Goal: Information Seeking & Learning: Learn about a topic

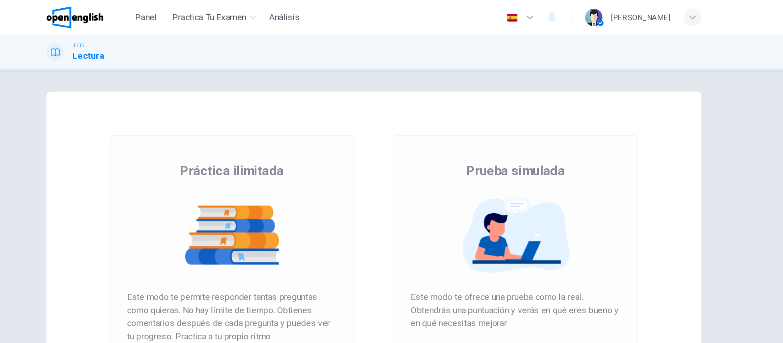
scroll to position [100, 0]
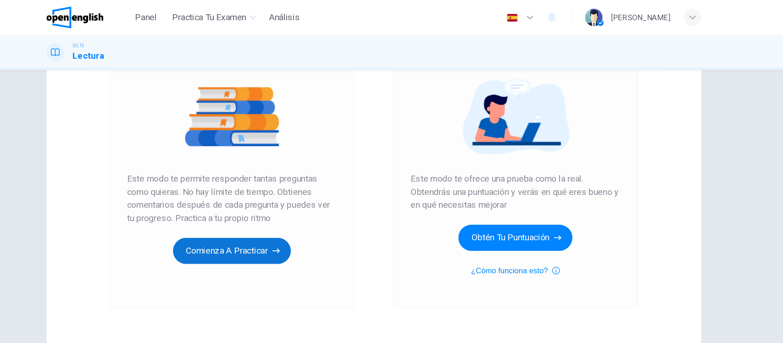
click at [264, 206] on button "Comienza a practicar" at bounding box center [272, 211] width 99 height 22
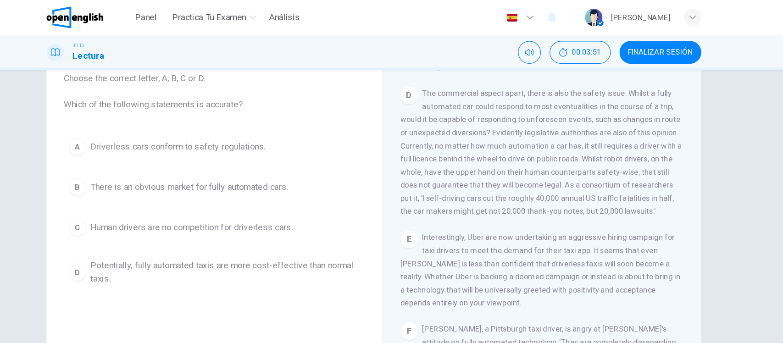
scroll to position [498, 0]
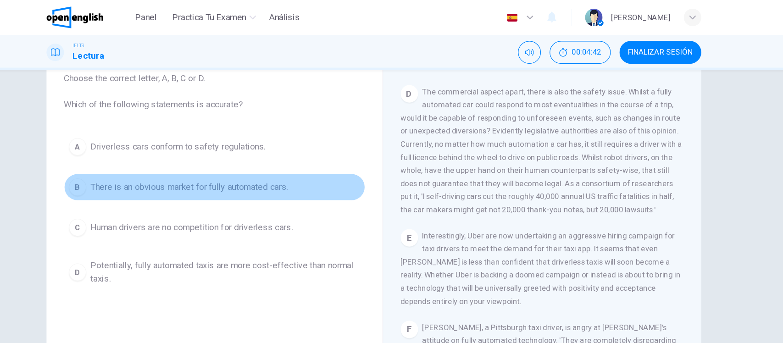
click at [299, 160] on span "There is an obvious market for fully automated cars." at bounding box center [237, 157] width 166 height 11
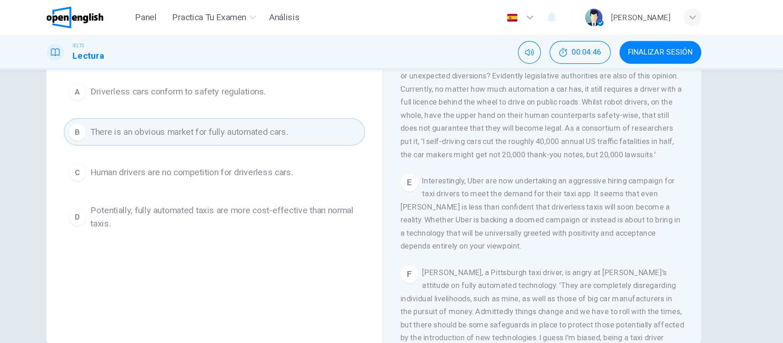
scroll to position [0, 0]
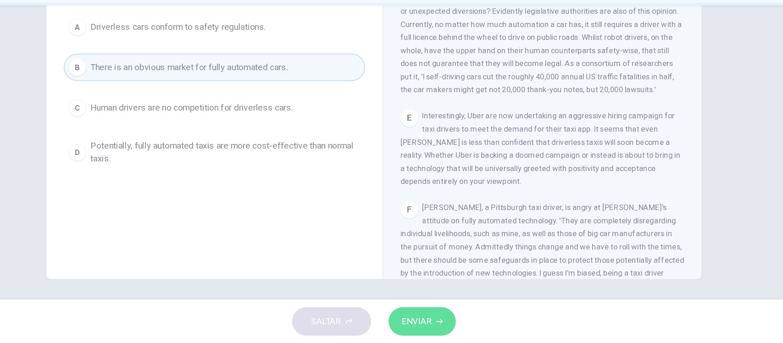
click at [448, 327] on icon "button" at bounding box center [447, 325] width 6 height 4
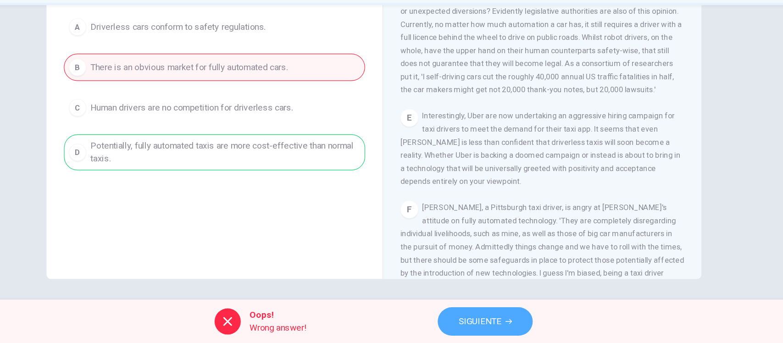
click at [481, 318] on span "SIGUIENTE" at bounding box center [481, 324] width 36 height 13
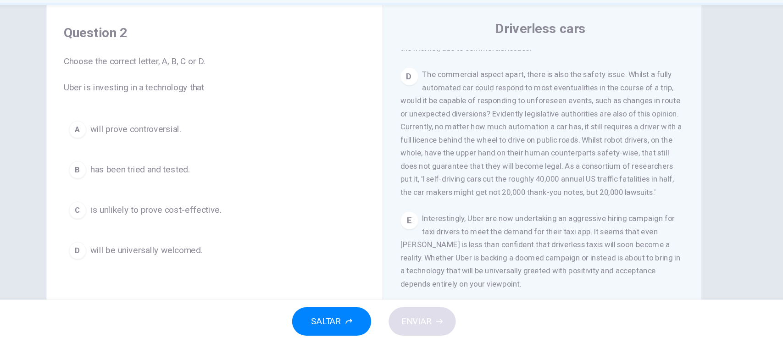
scroll to position [20, 0]
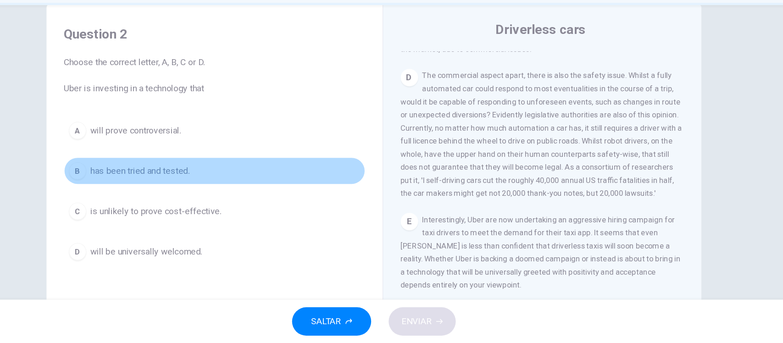
click at [222, 195] on span "has been tried and tested." at bounding box center [195, 198] width 83 height 11
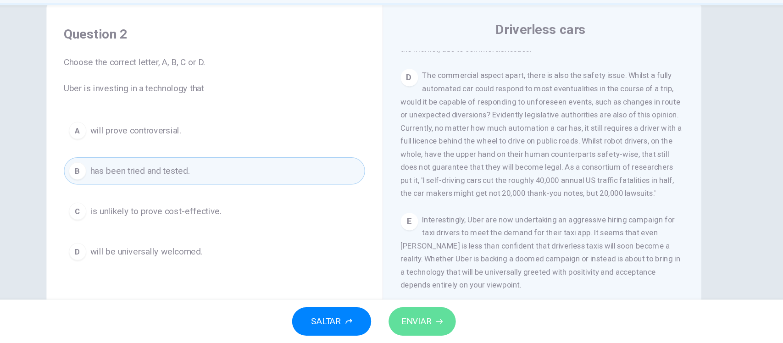
click at [438, 322] on span "ENVIAR" at bounding box center [427, 324] width 25 height 13
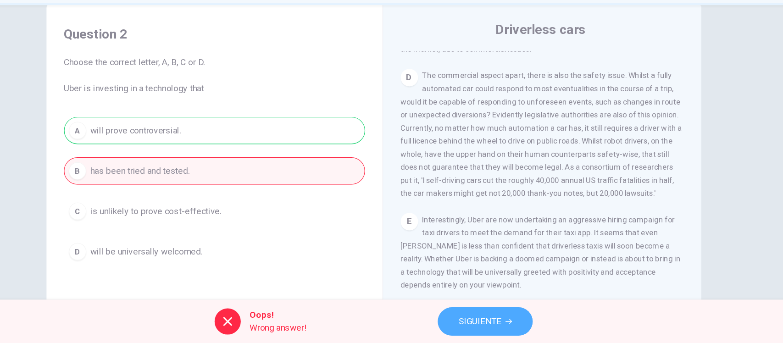
click at [483, 322] on span "SIGUIENTE" at bounding box center [481, 324] width 36 height 13
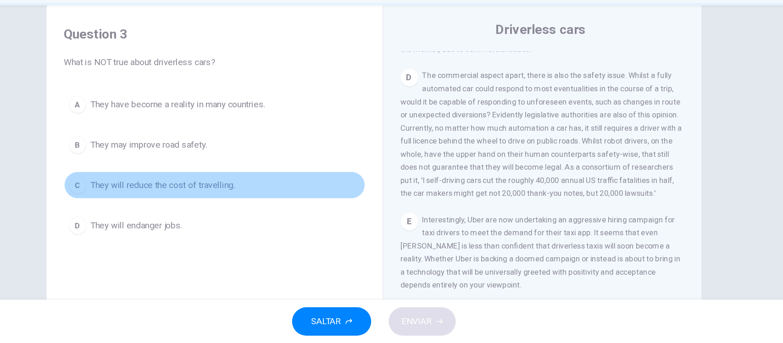
click at [204, 209] on span "They will reduce the cost of travelling." at bounding box center [215, 210] width 122 height 11
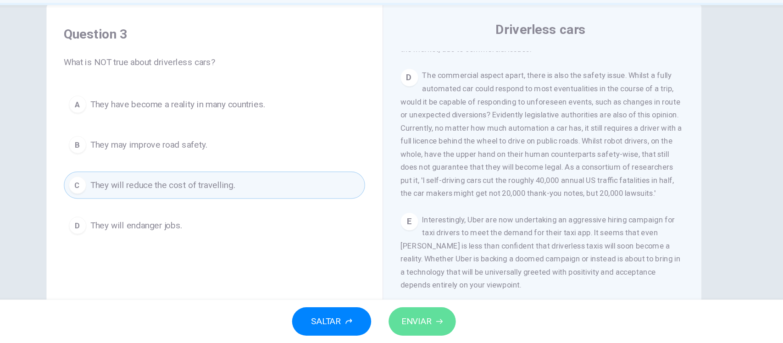
click at [435, 330] on span "ENVIAR" at bounding box center [427, 324] width 25 height 13
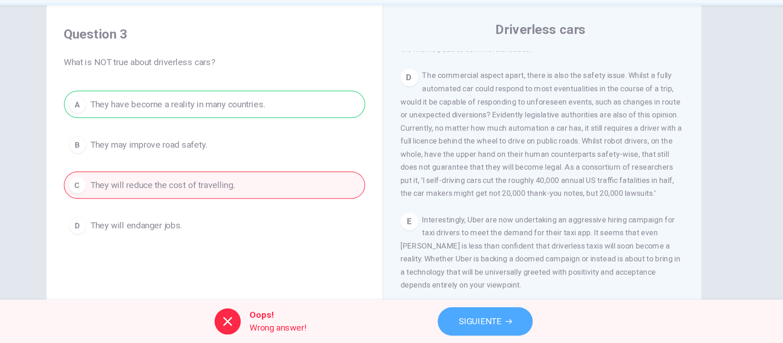
click at [462, 323] on button "SIGUIENTE" at bounding box center [485, 325] width 80 height 24
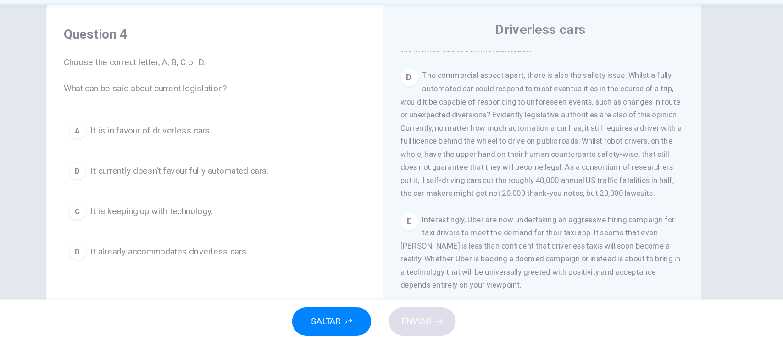
click at [107, 179] on div "Question 4 Choose the correct letter, A, B, C or D. What can be said about curr…" at bounding box center [392, 216] width 580 height 319
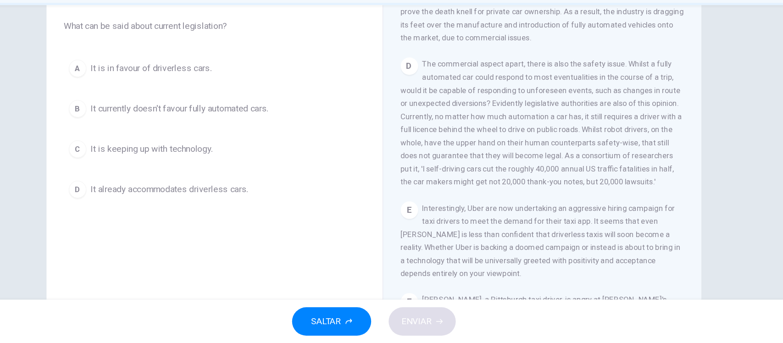
scroll to position [72, 0]
click at [186, 113] on span "It is in favour of driverless cars." at bounding box center [205, 111] width 102 height 11
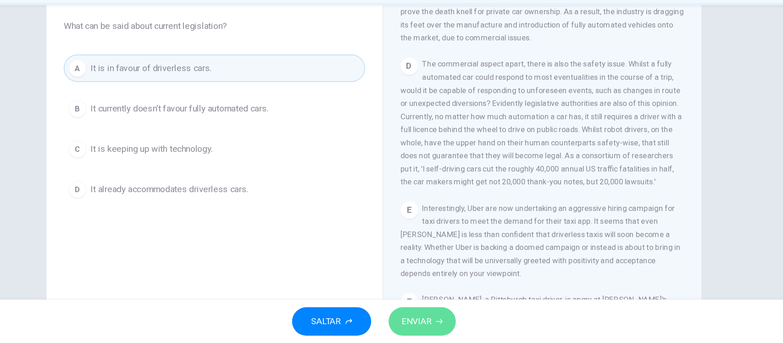
click at [425, 329] on span "ENVIAR" at bounding box center [427, 324] width 25 height 13
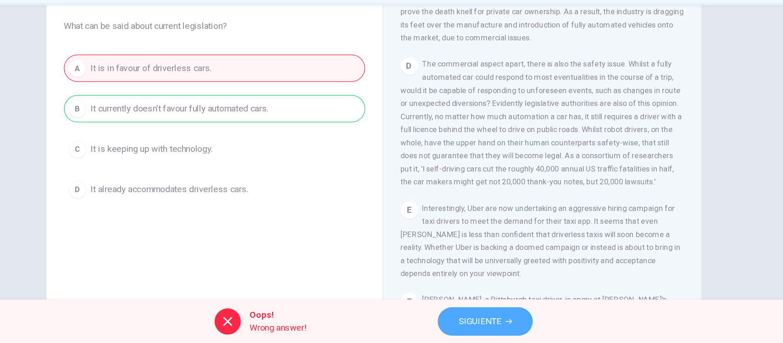
click at [488, 320] on span "SIGUIENTE" at bounding box center [481, 324] width 36 height 13
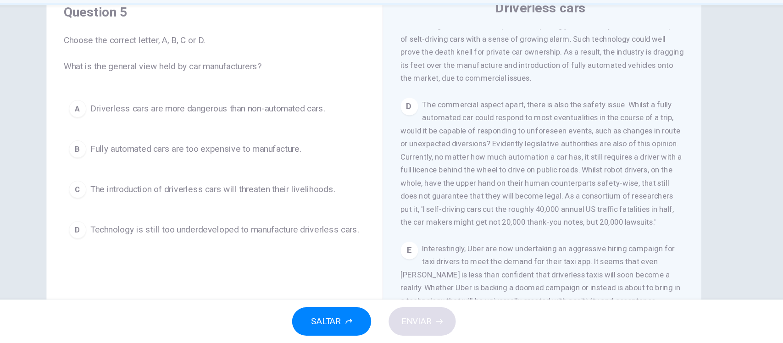
scroll to position [49, 0]
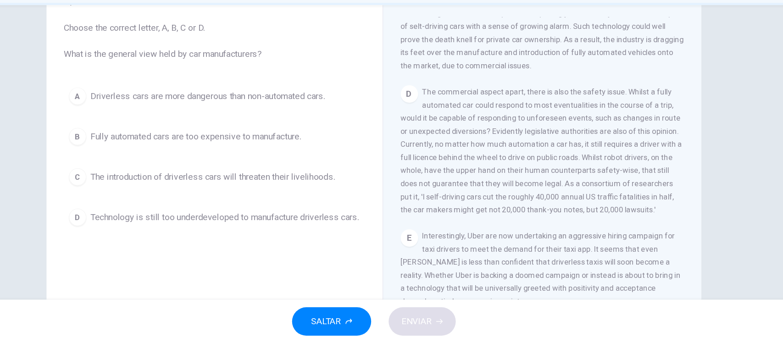
click at [449, 222] on div "D The commercial aspect apart, there is also the safety issue. Whilst a fully a…" at bounding box center [533, 181] width 239 height 110
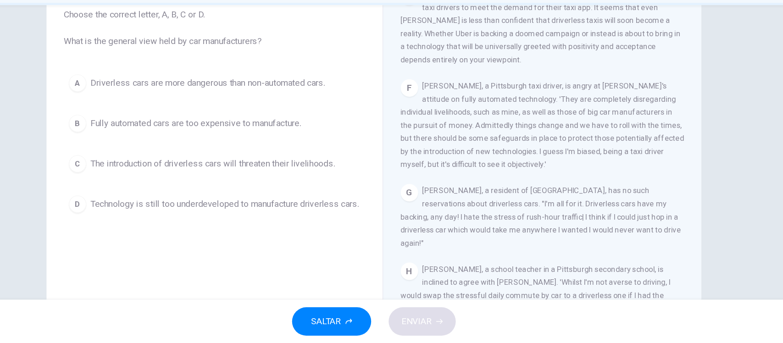
scroll to position [645, 0]
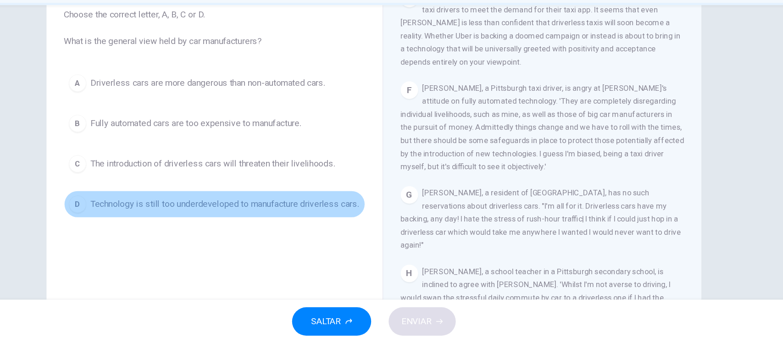
click at [229, 232] on span "Technology is still too underdeveloped to manufacture driverless cars." at bounding box center [267, 226] width 226 height 11
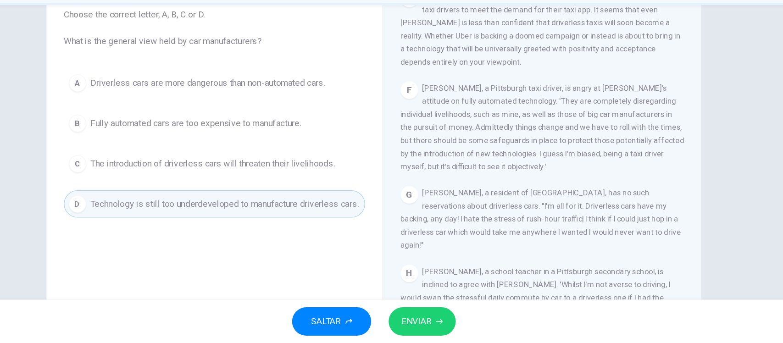
click at [442, 328] on button "ENVIAR" at bounding box center [432, 325] width 56 height 24
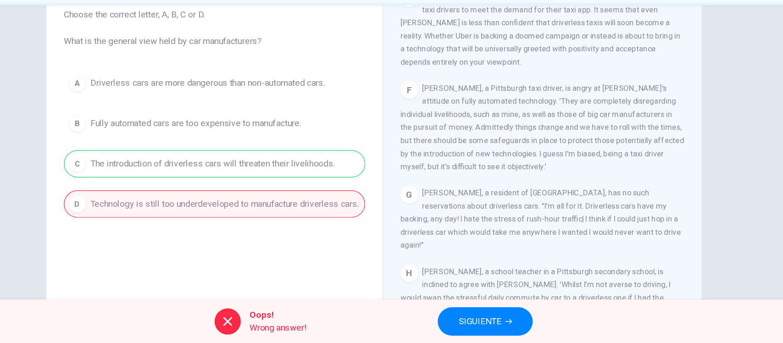
click at [497, 326] on span "SIGUIENTE" at bounding box center [481, 324] width 36 height 13
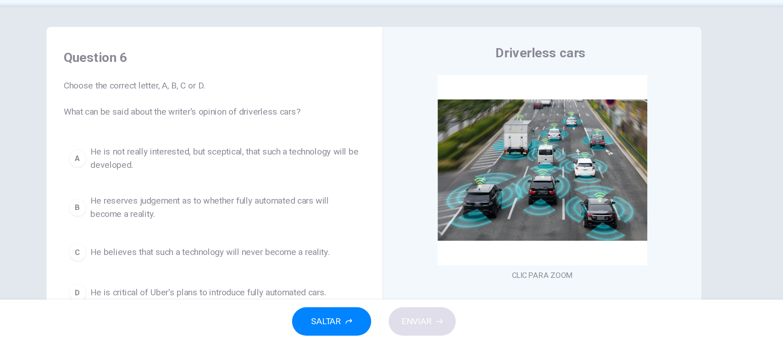
scroll to position [0, 0]
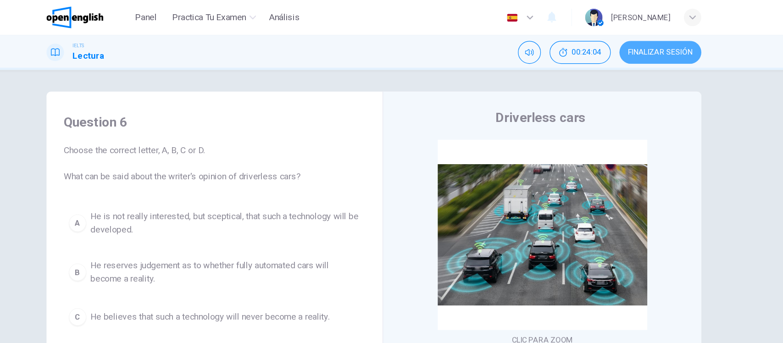
click at [624, 44] on span "FINALIZAR SESIÓN" at bounding box center [632, 43] width 54 height 7
